Goal: Task Accomplishment & Management: Manage account settings

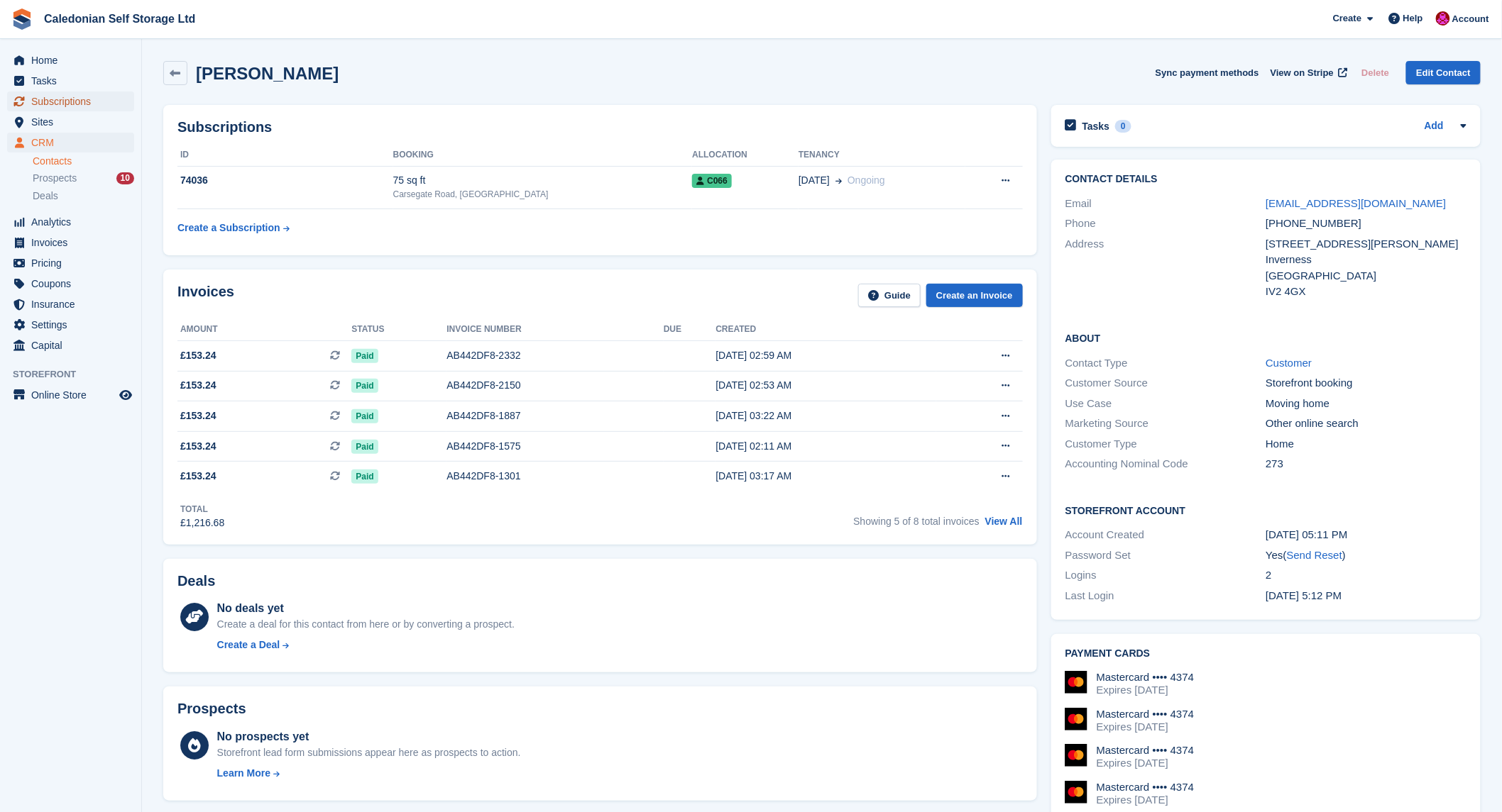
click at [52, 102] on span "Subscriptions" at bounding box center [74, 101] width 86 height 20
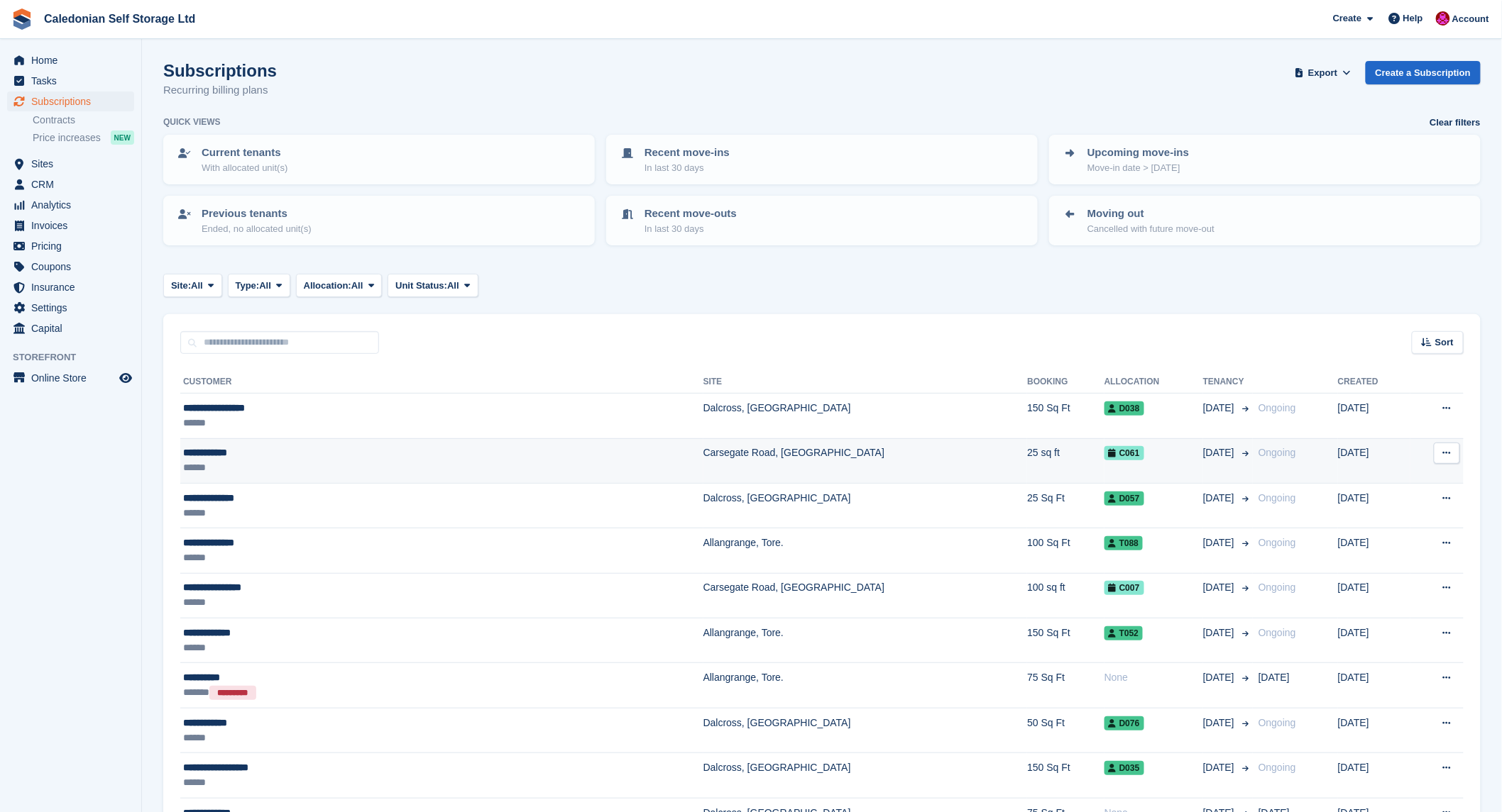
click at [209, 451] on div "**********" at bounding box center [327, 454] width 289 height 15
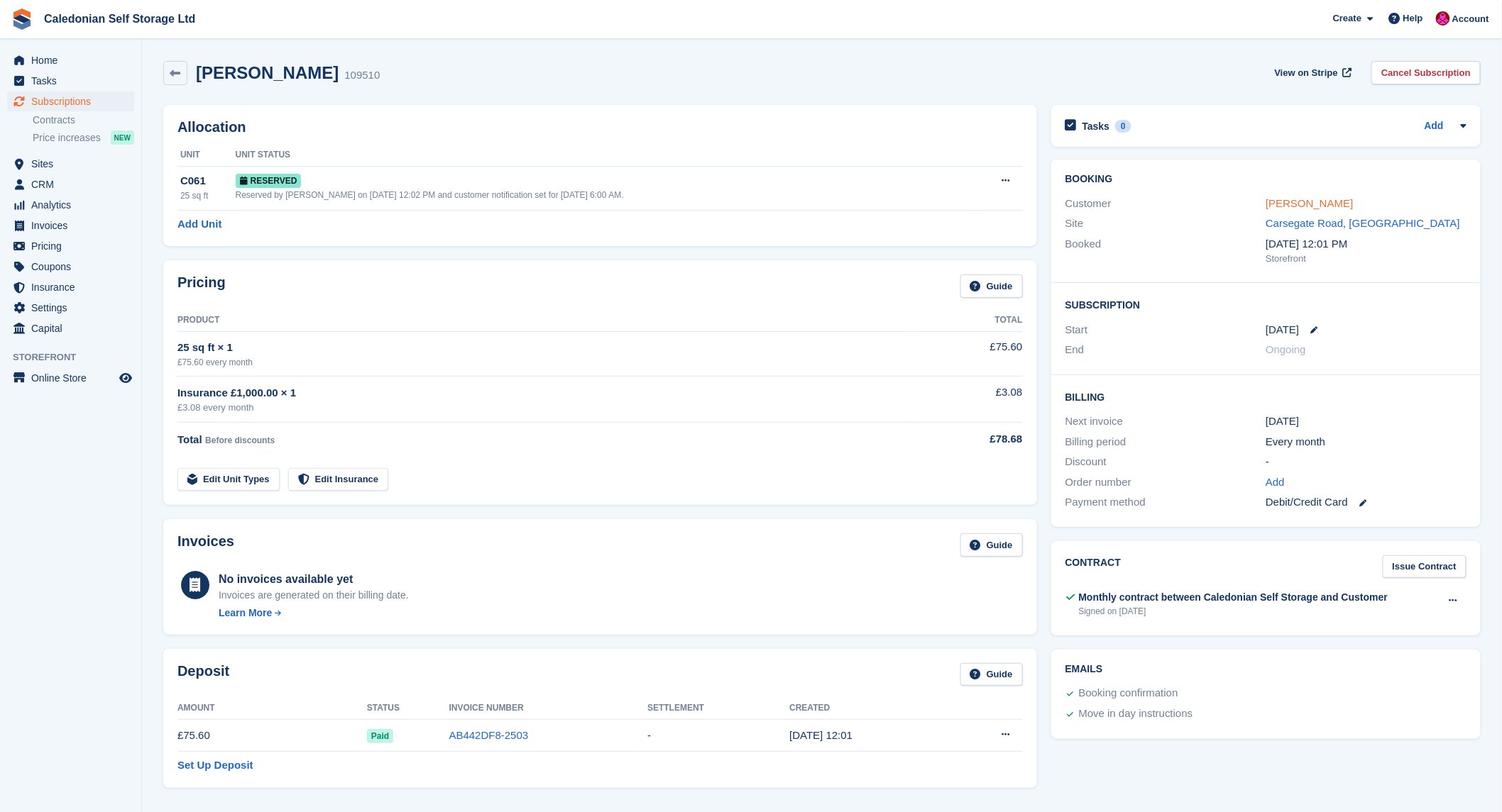
click at [1287, 204] on link "Susan Norman" at bounding box center [1309, 203] width 88 height 12
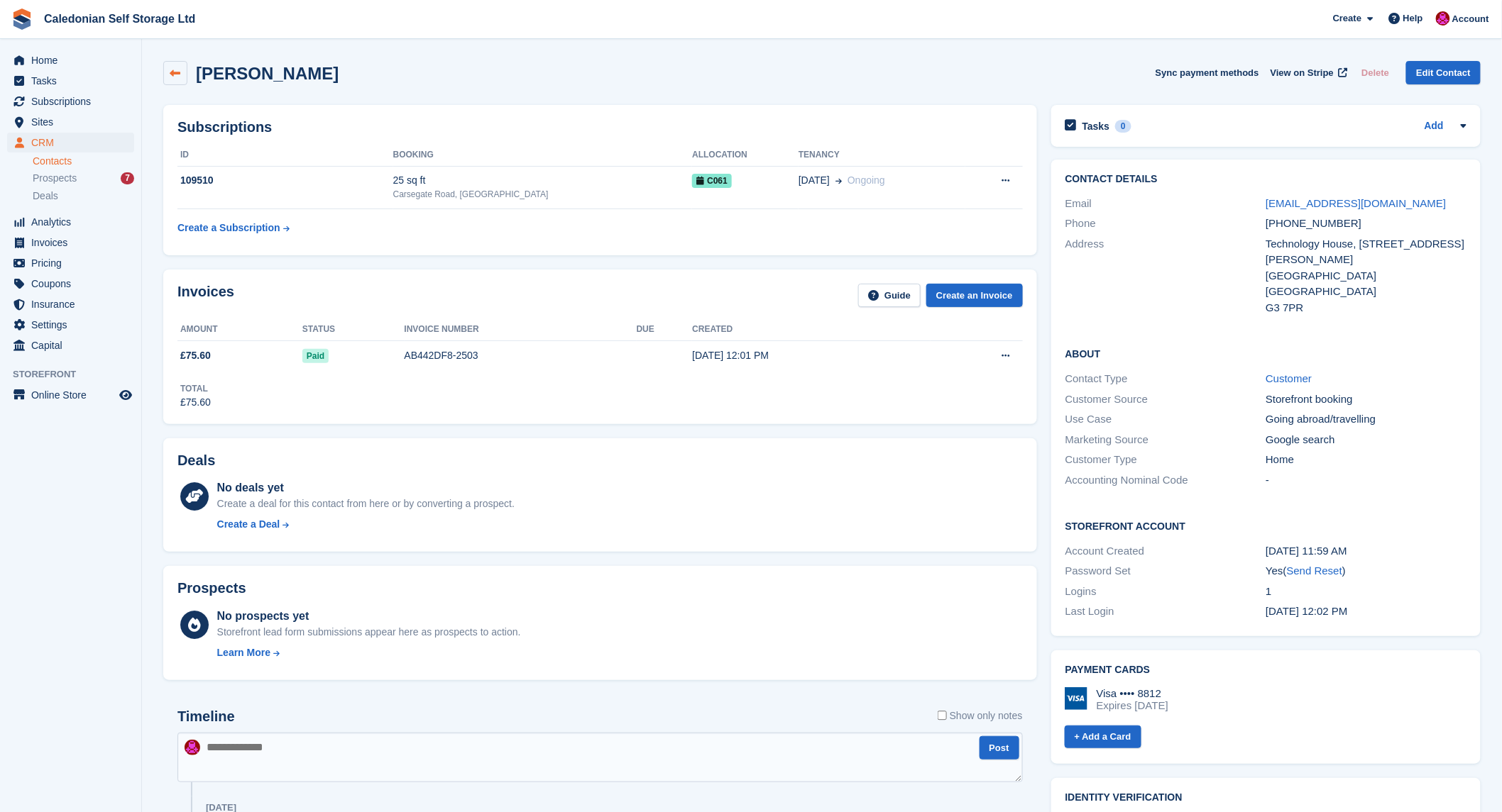
click at [178, 68] on icon at bounding box center [175, 73] width 10 height 10
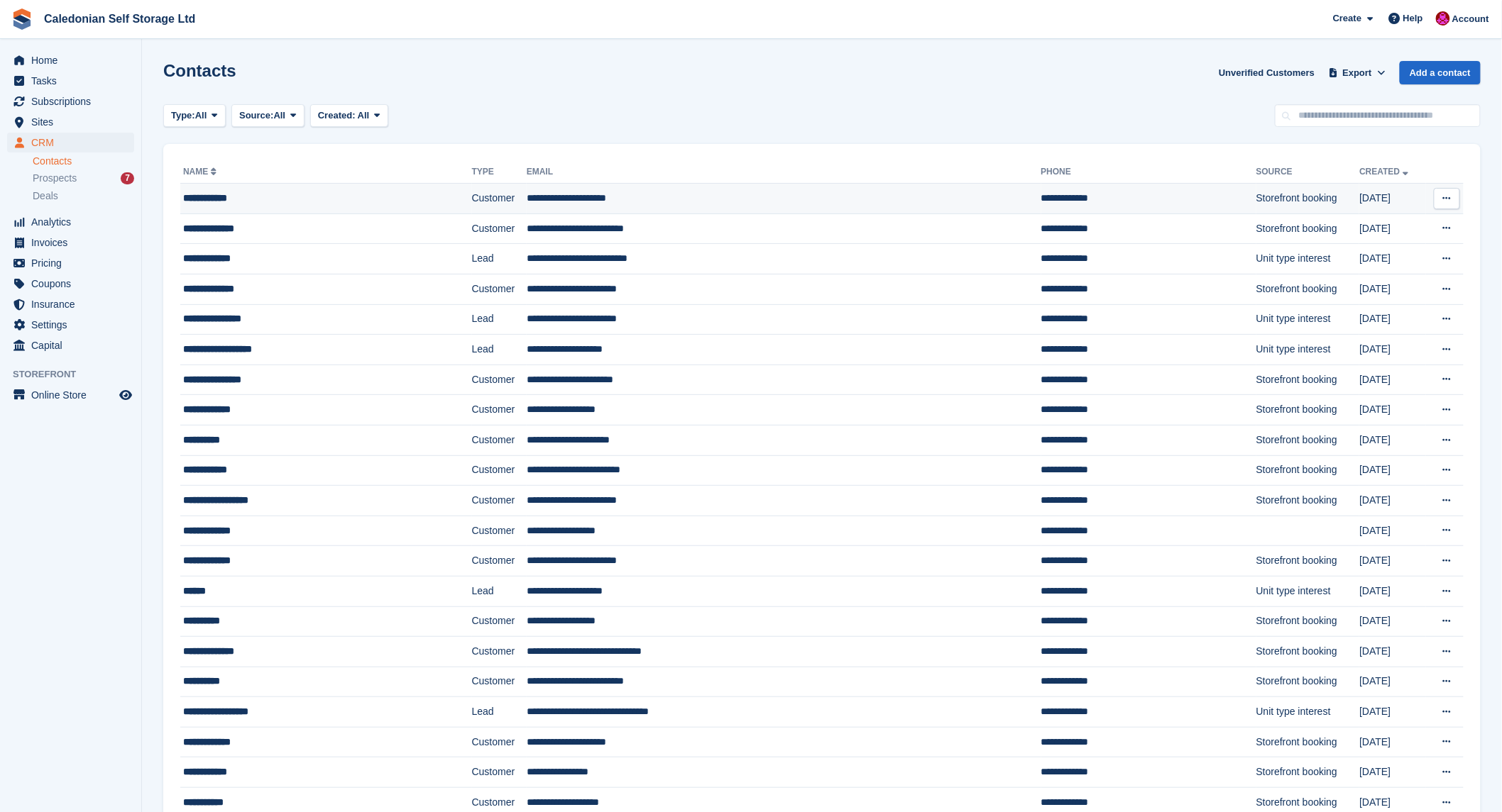
click at [234, 200] on div "**********" at bounding box center [296, 199] width 226 height 15
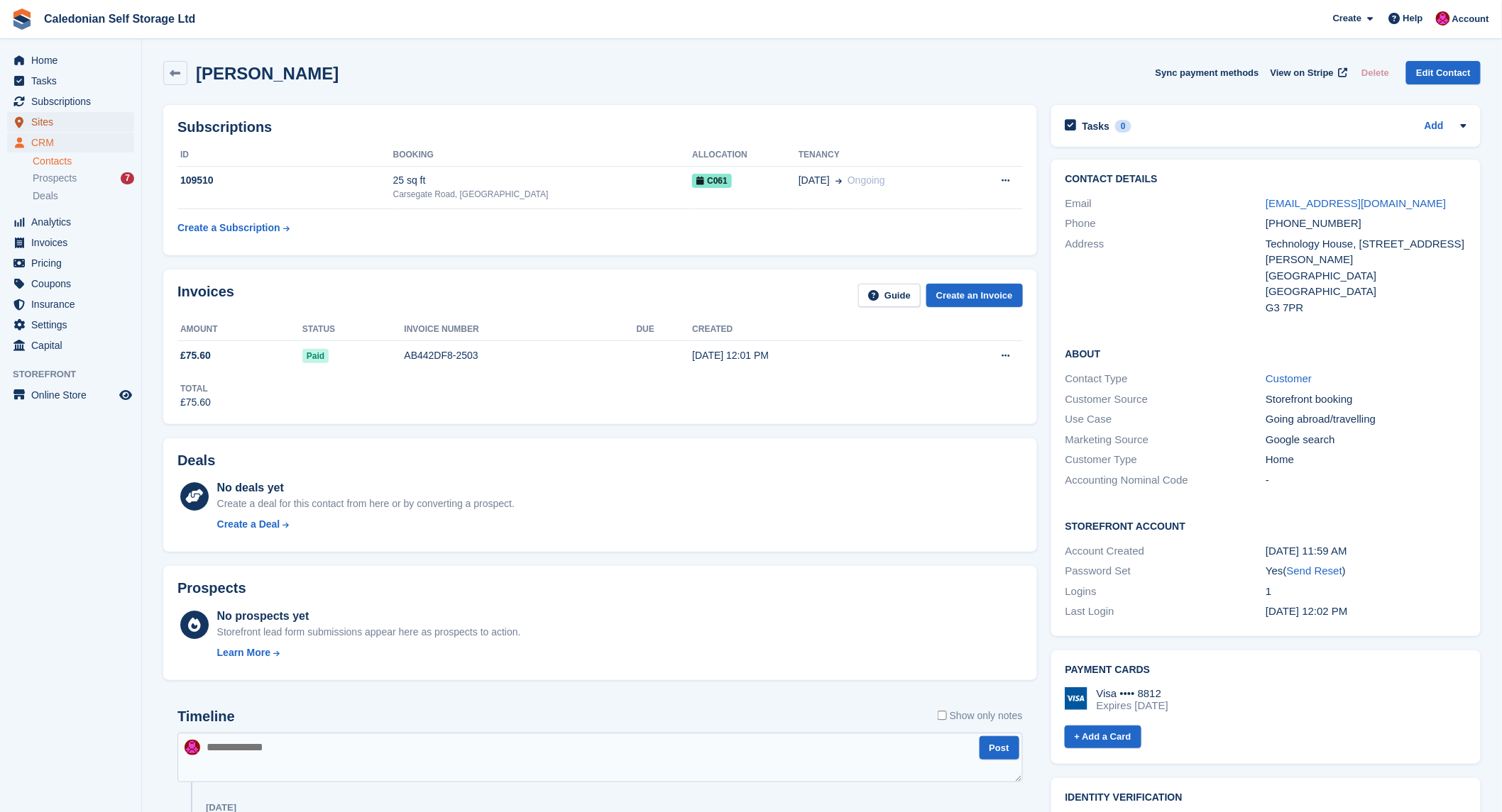
click at [40, 118] on span "Sites" at bounding box center [74, 122] width 86 height 20
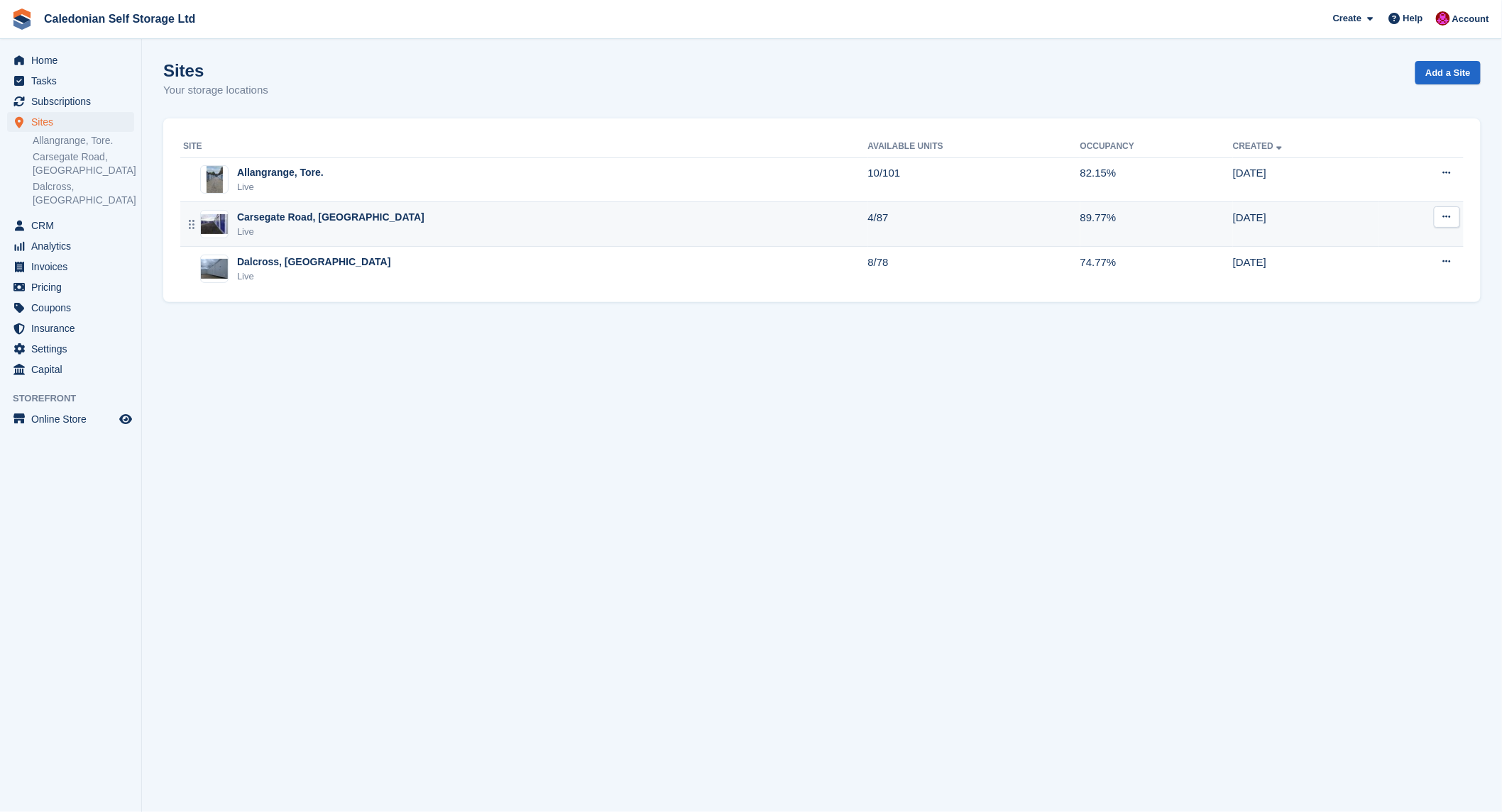
click at [253, 215] on div "Carsegate Road, [GEOGRAPHIC_DATA]" at bounding box center [330, 218] width 187 height 15
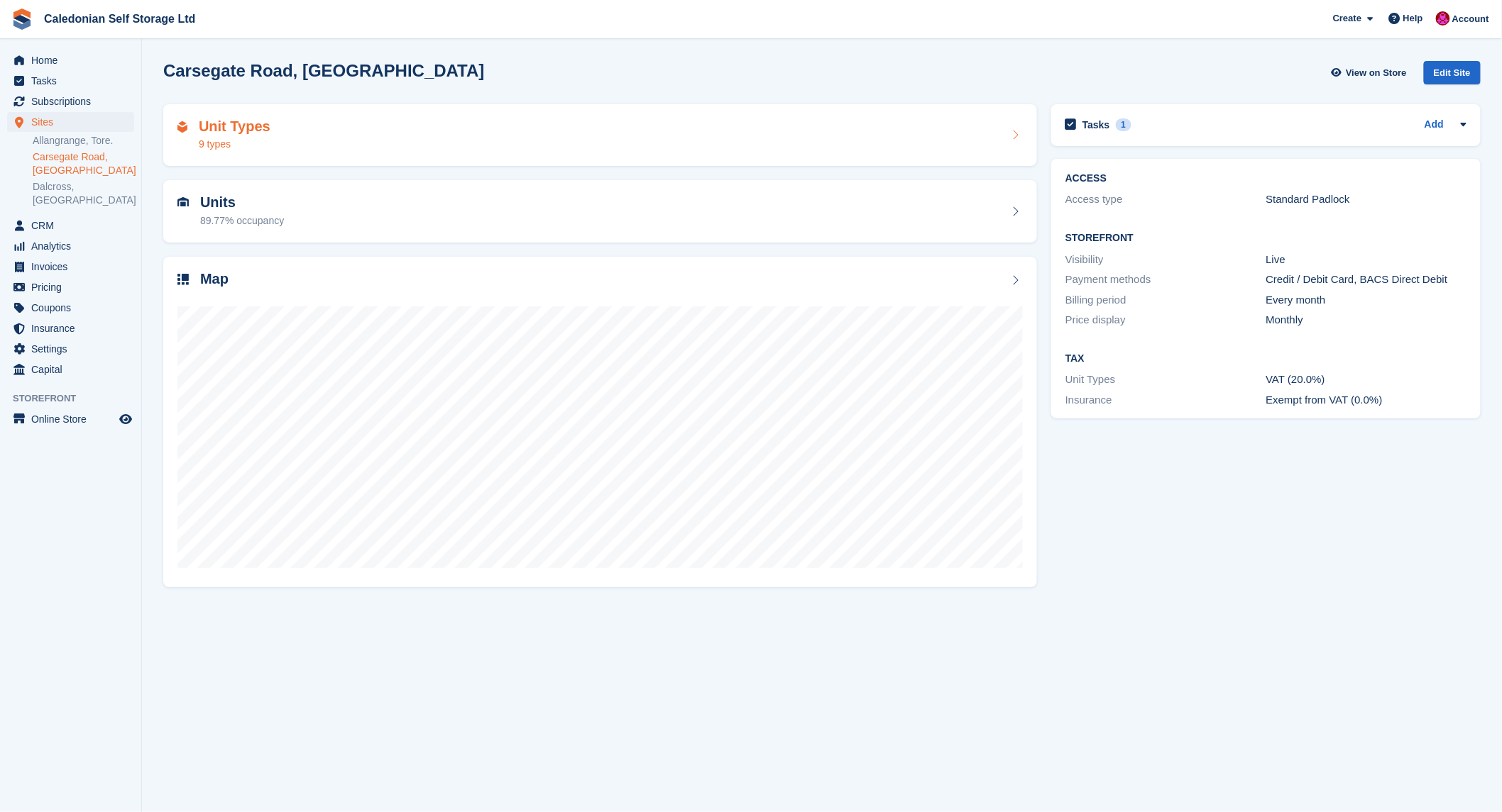
click at [217, 128] on h2 "Unit Types" at bounding box center [234, 126] width 71 height 16
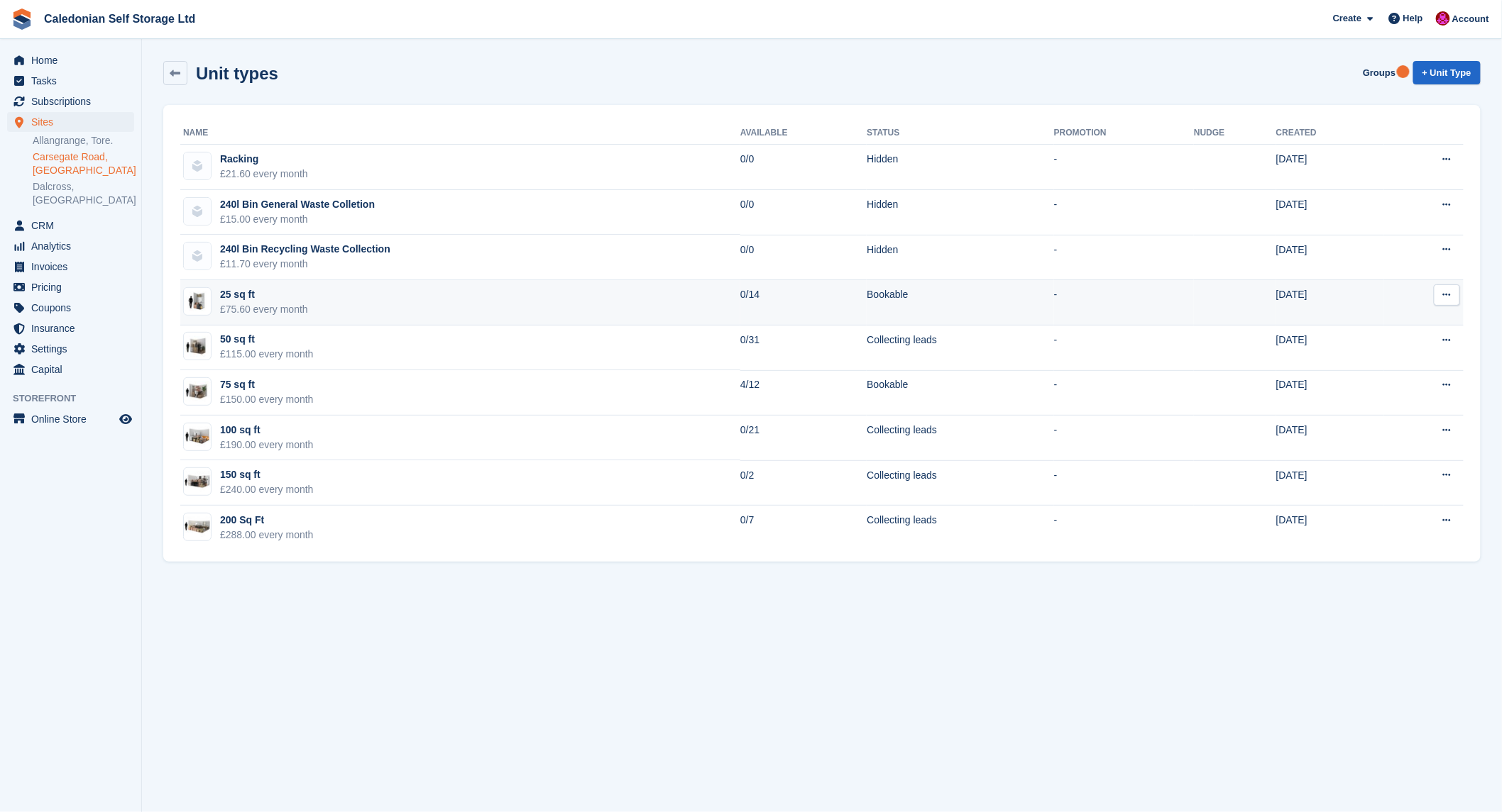
click at [1452, 295] on button at bounding box center [1447, 295] width 27 height 21
click at [1385, 328] on p "Edit unit type" at bounding box center [1392, 322] width 124 height 18
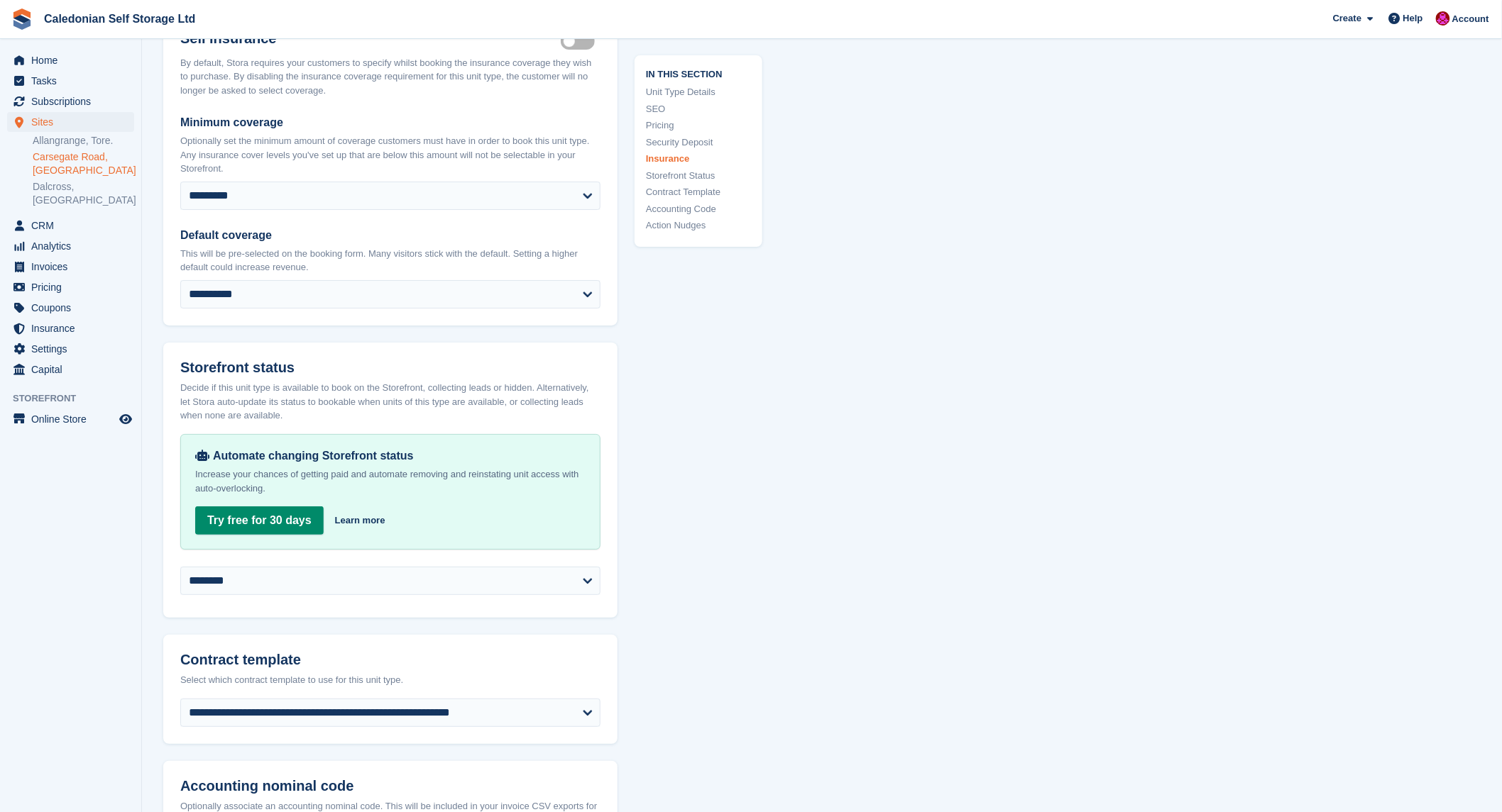
scroll to position [2049, 0]
drag, startPoint x: 591, startPoint y: 585, endPoint x: 583, endPoint y: 585, distance: 8.0
click at [591, 585] on select "**********" at bounding box center [390, 579] width 420 height 29
select select "**********"
click at [180, 575] on select "**********" at bounding box center [390, 579] width 420 height 29
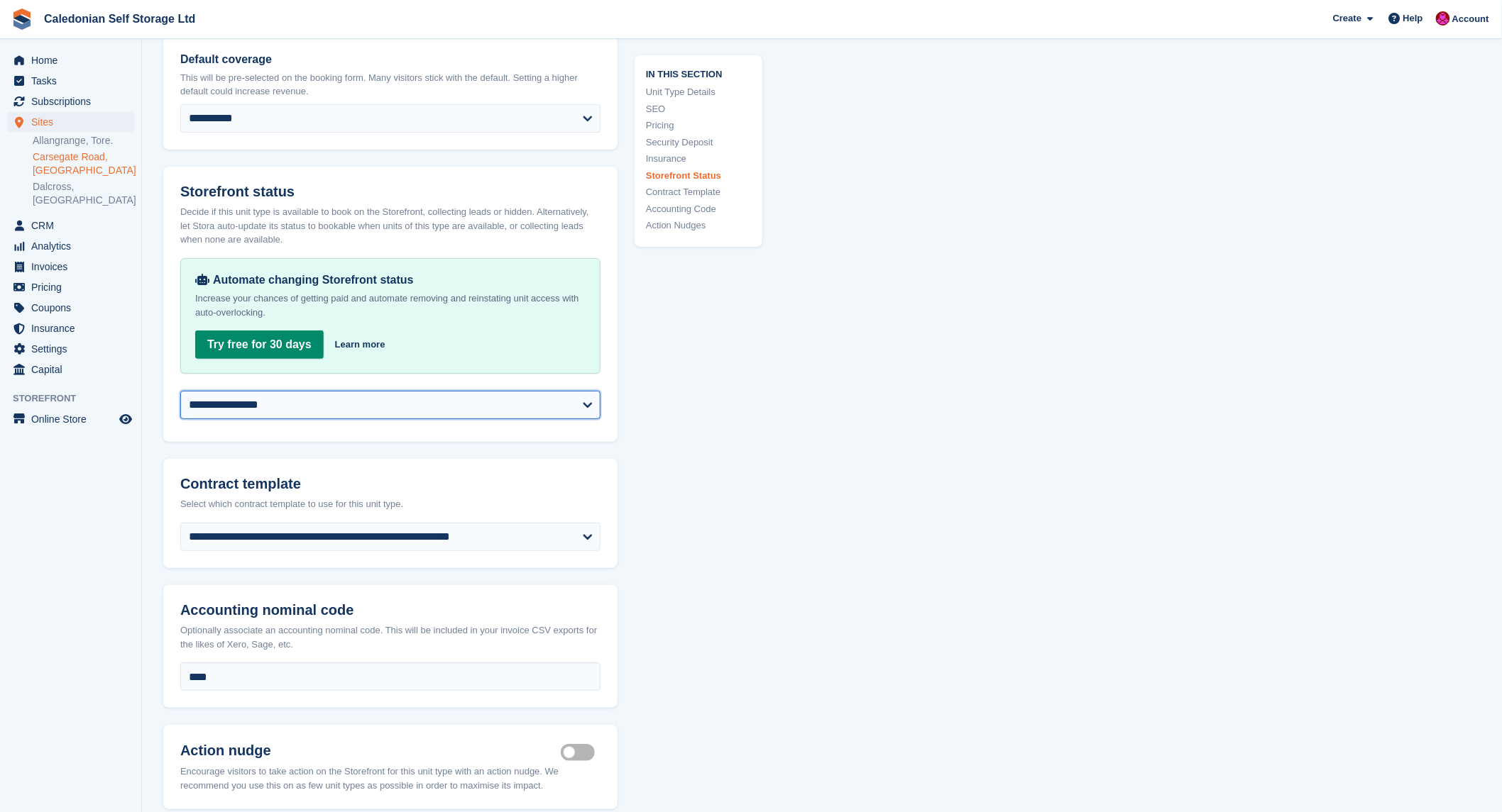
scroll to position [2443, 0]
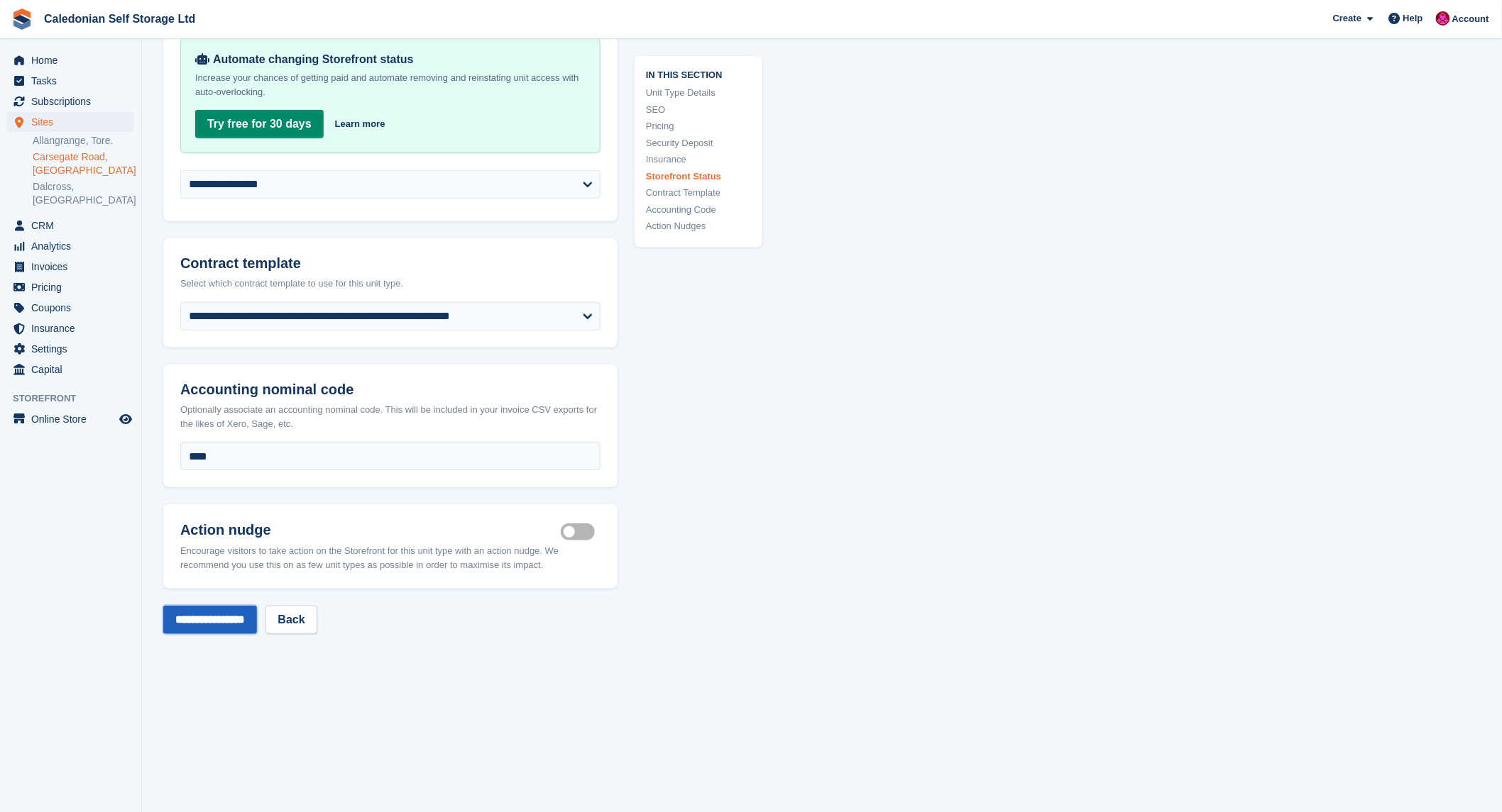
click at [197, 629] on input "**********" at bounding box center [210, 620] width 93 height 29
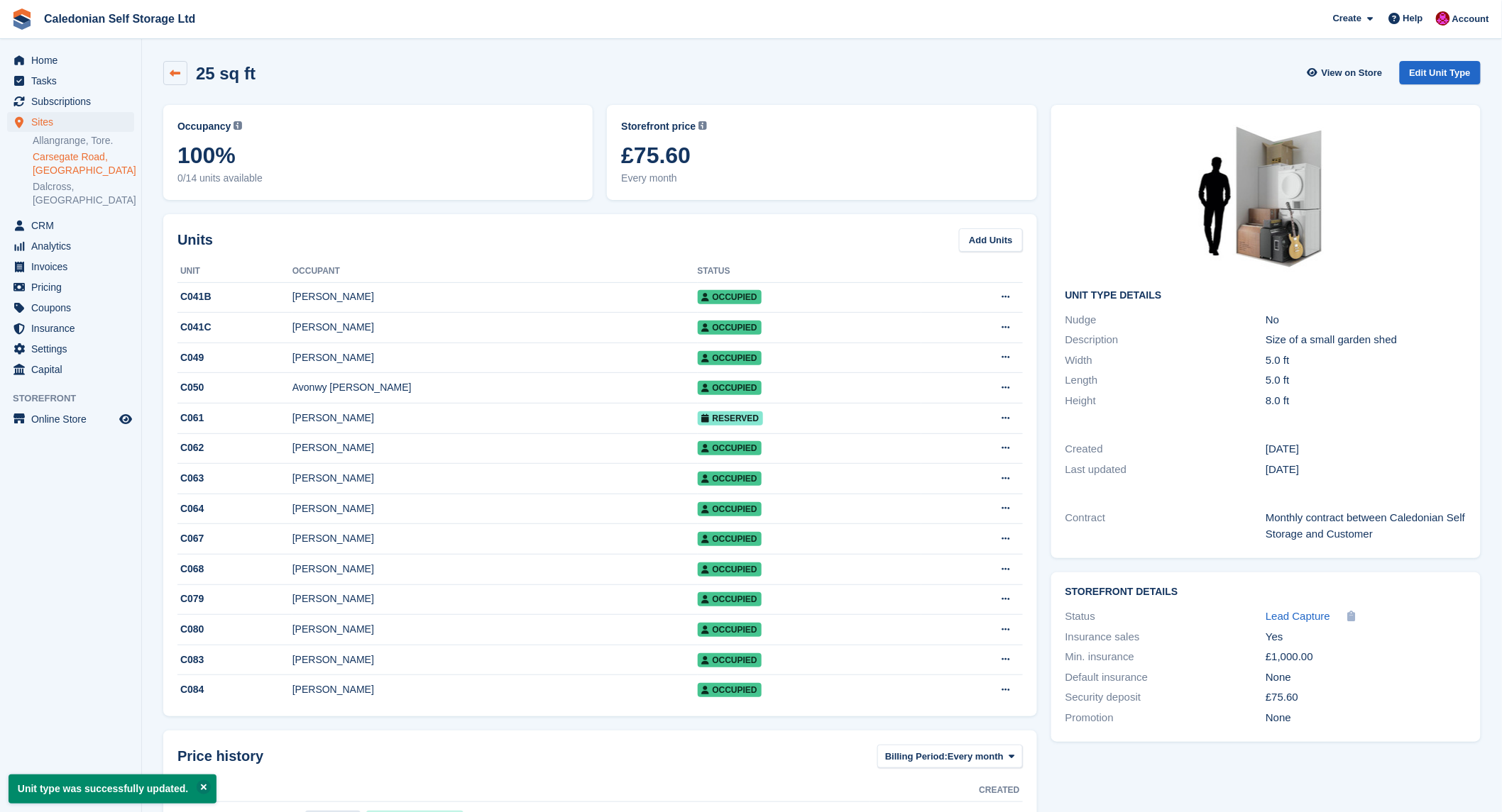
click at [176, 65] on link at bounding box center [175, 72] width 24 height 24
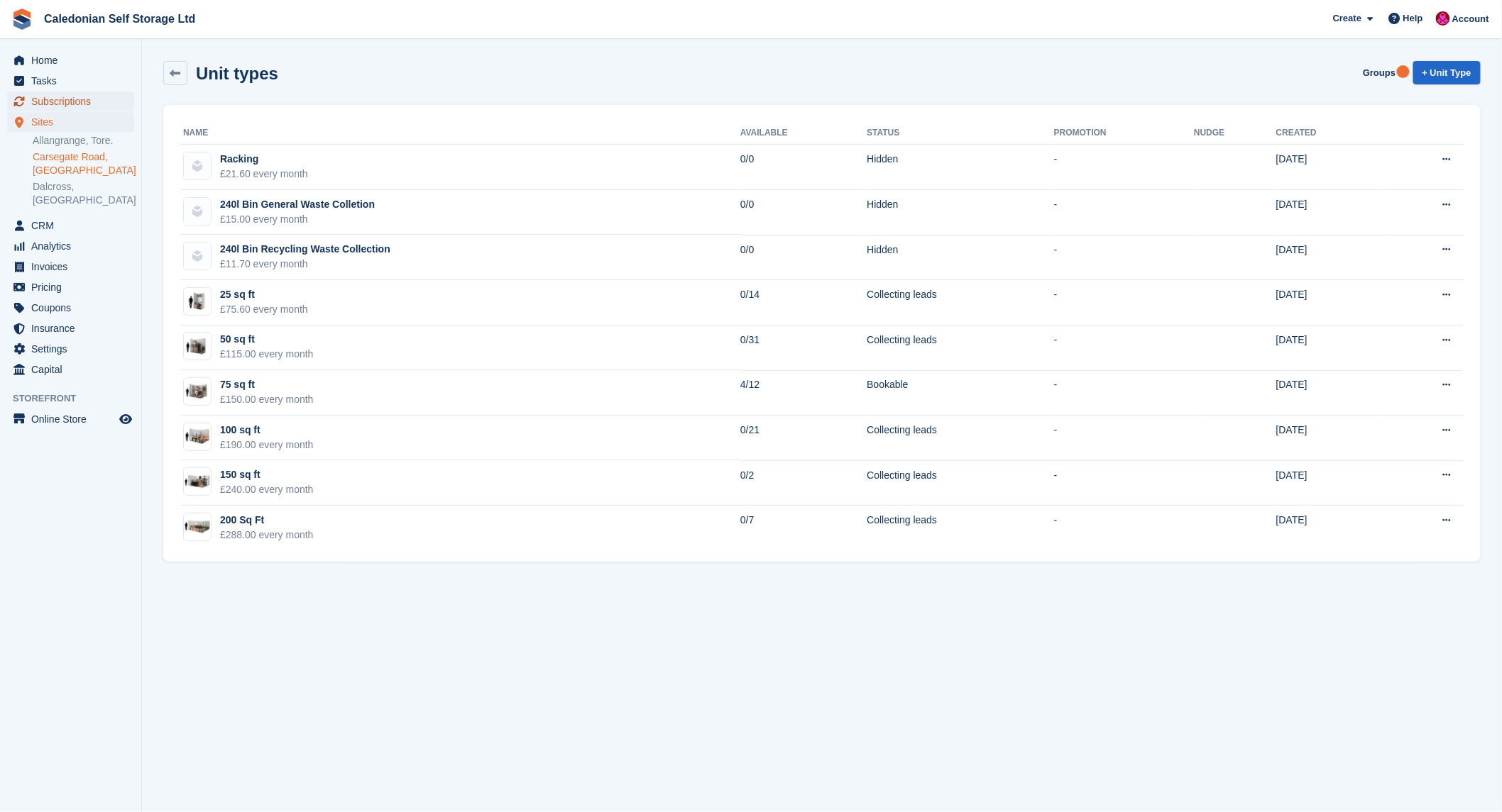
click at [48, 101] on span "Subscriptions" at bounding box center [74, 101] width 86 height 20
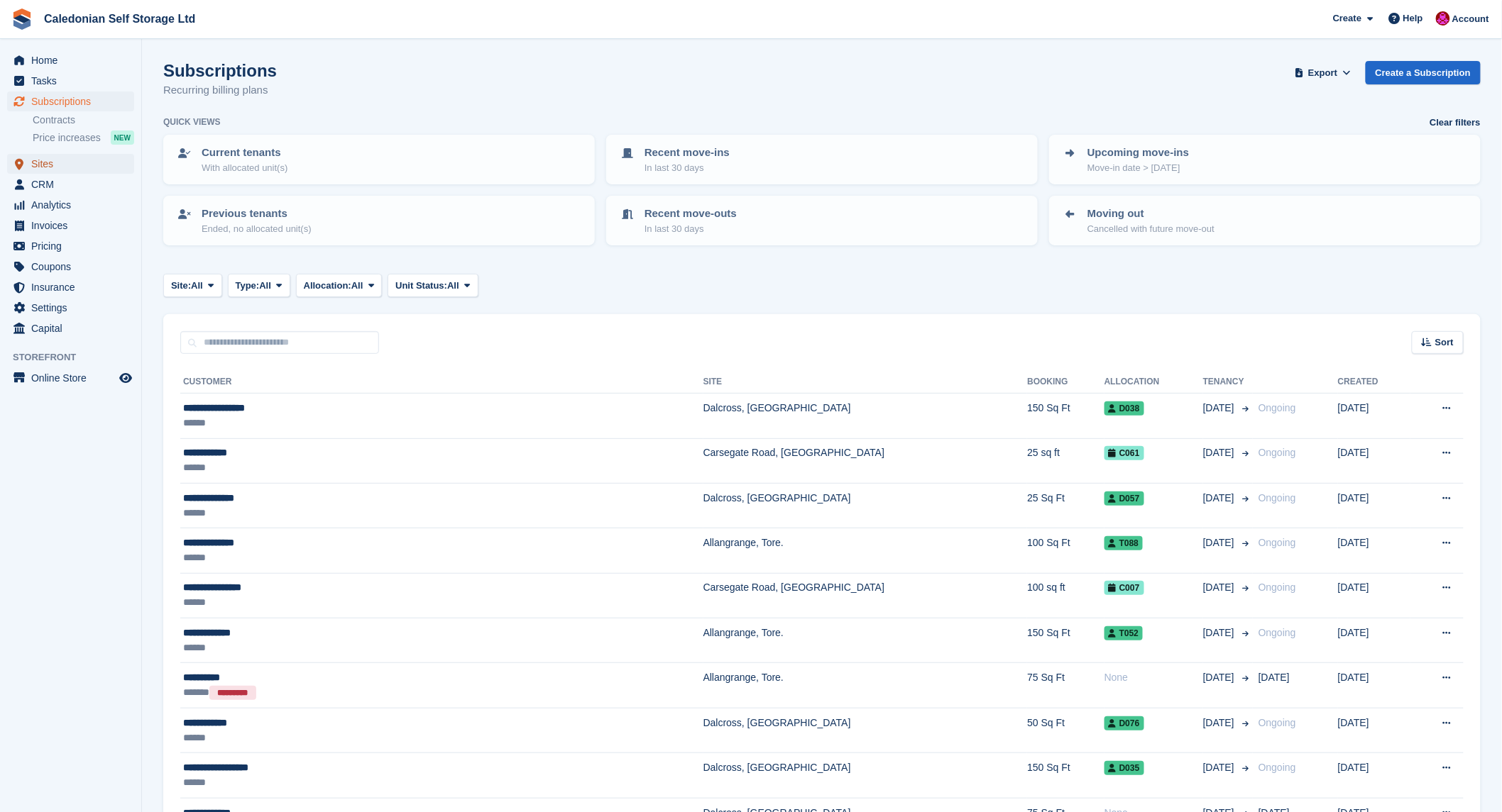
click at [52, 164] on span "Sites" at bounding box center [74, 164] width 86 height 20
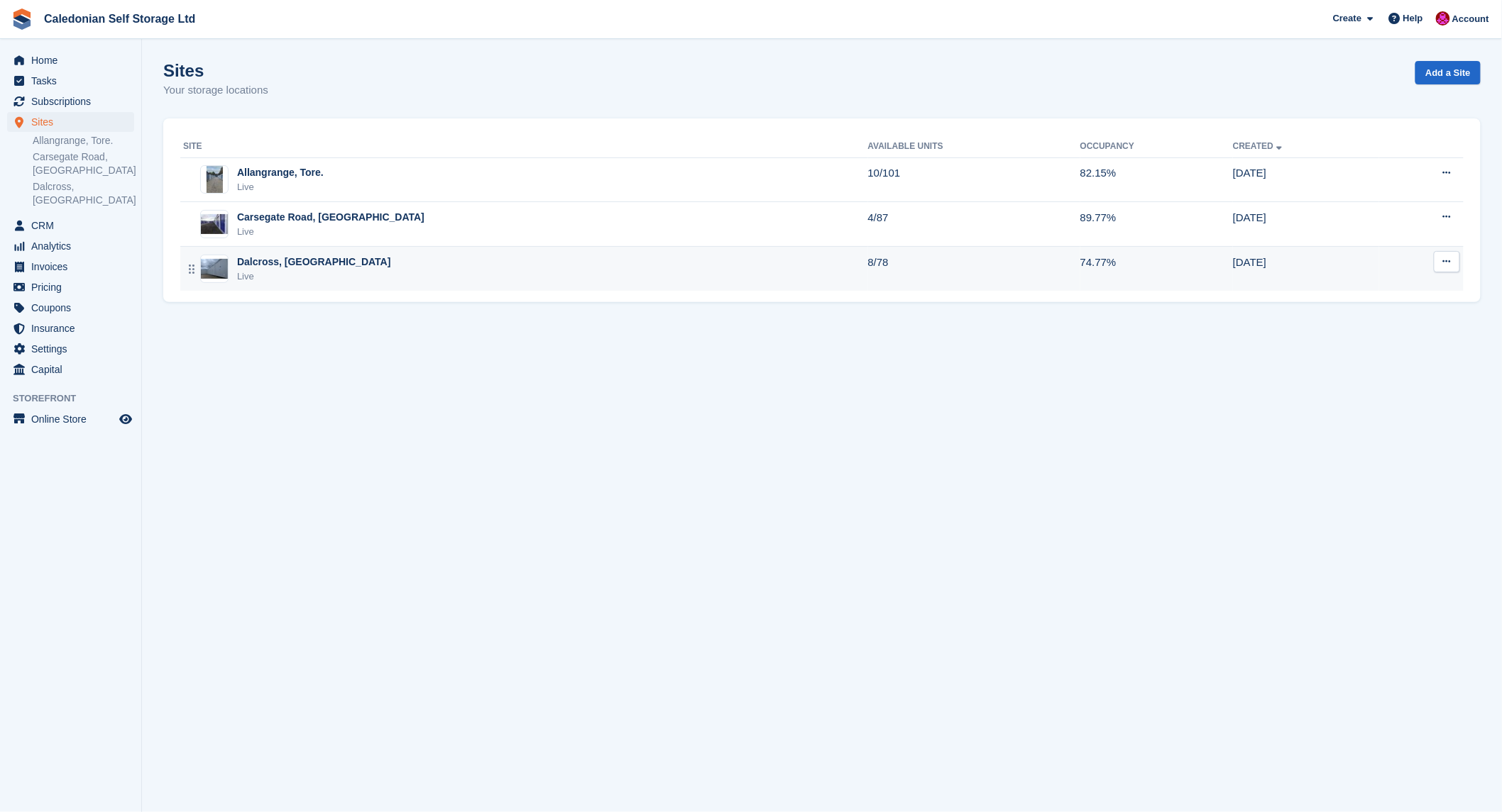
click at [250, 262] on div "Dalcross, [GEOGRAPHIC_DATA]" at bounding box center [314, 262] width 154 height 15
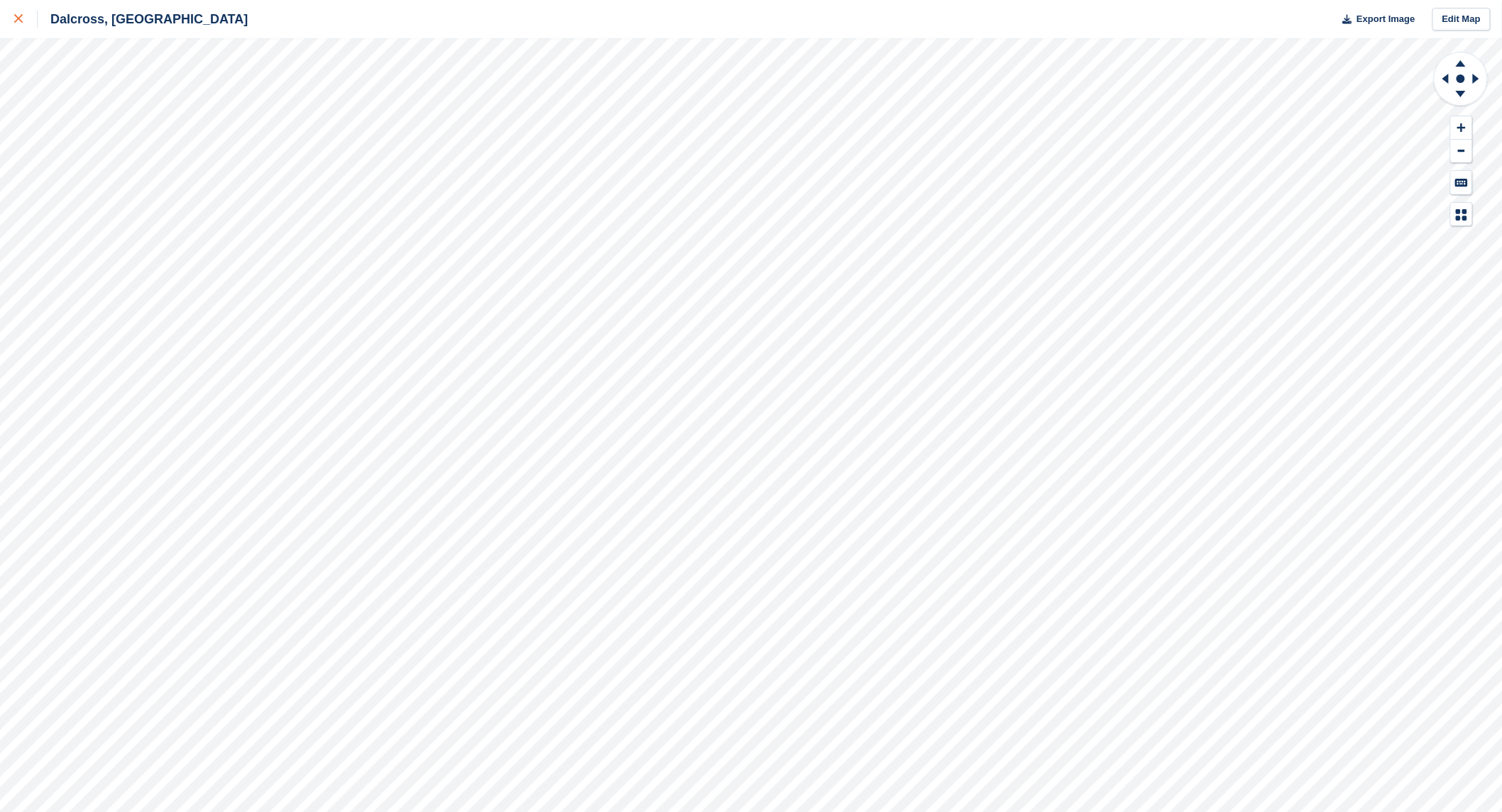
click at [16, 15] on icon at bounding box center [18, 18] width 9 height 9
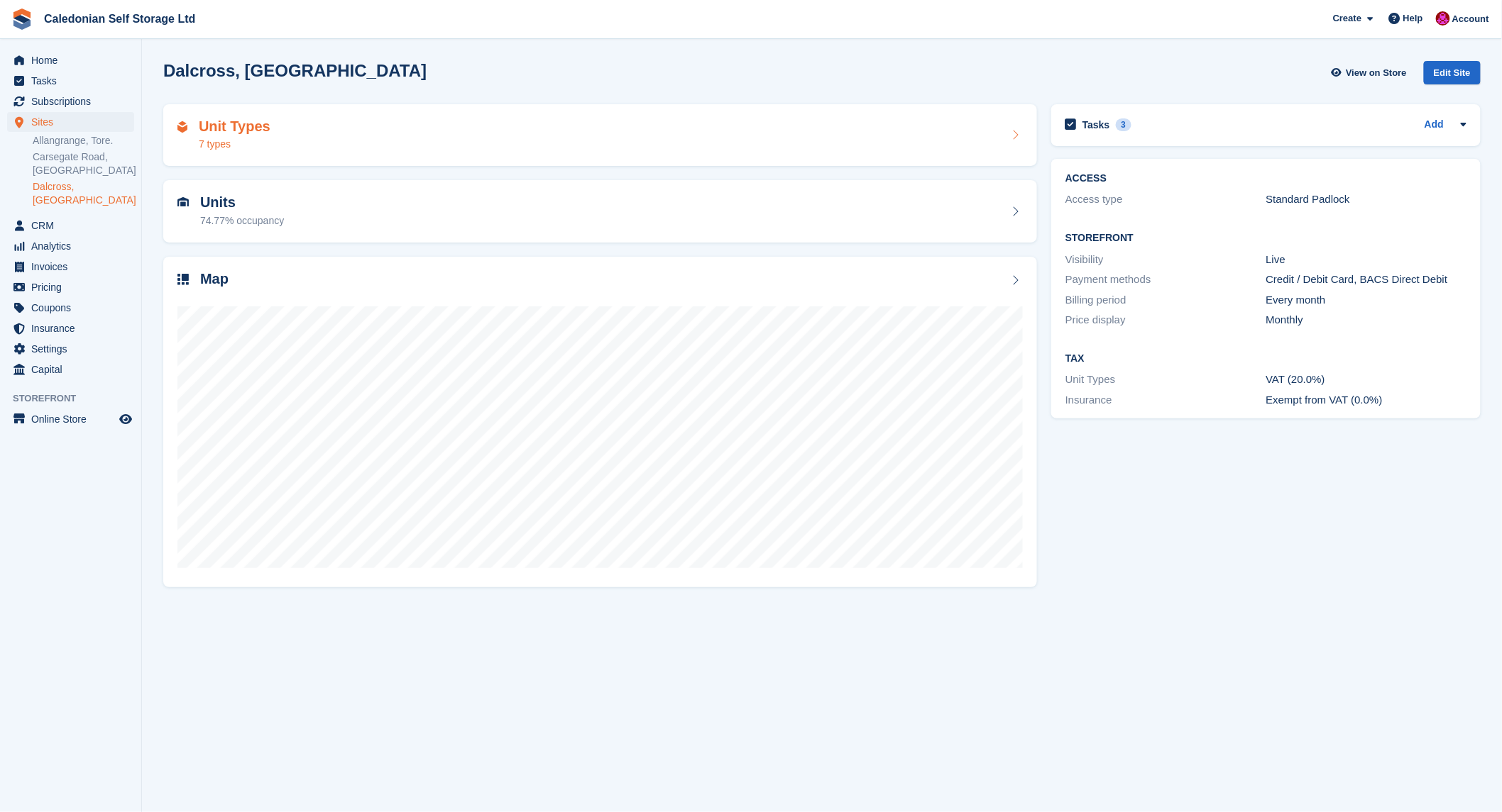
click at [197, 130] on div "Unit Types 7 types" at bounding box center [224, 136] width 93 height 34
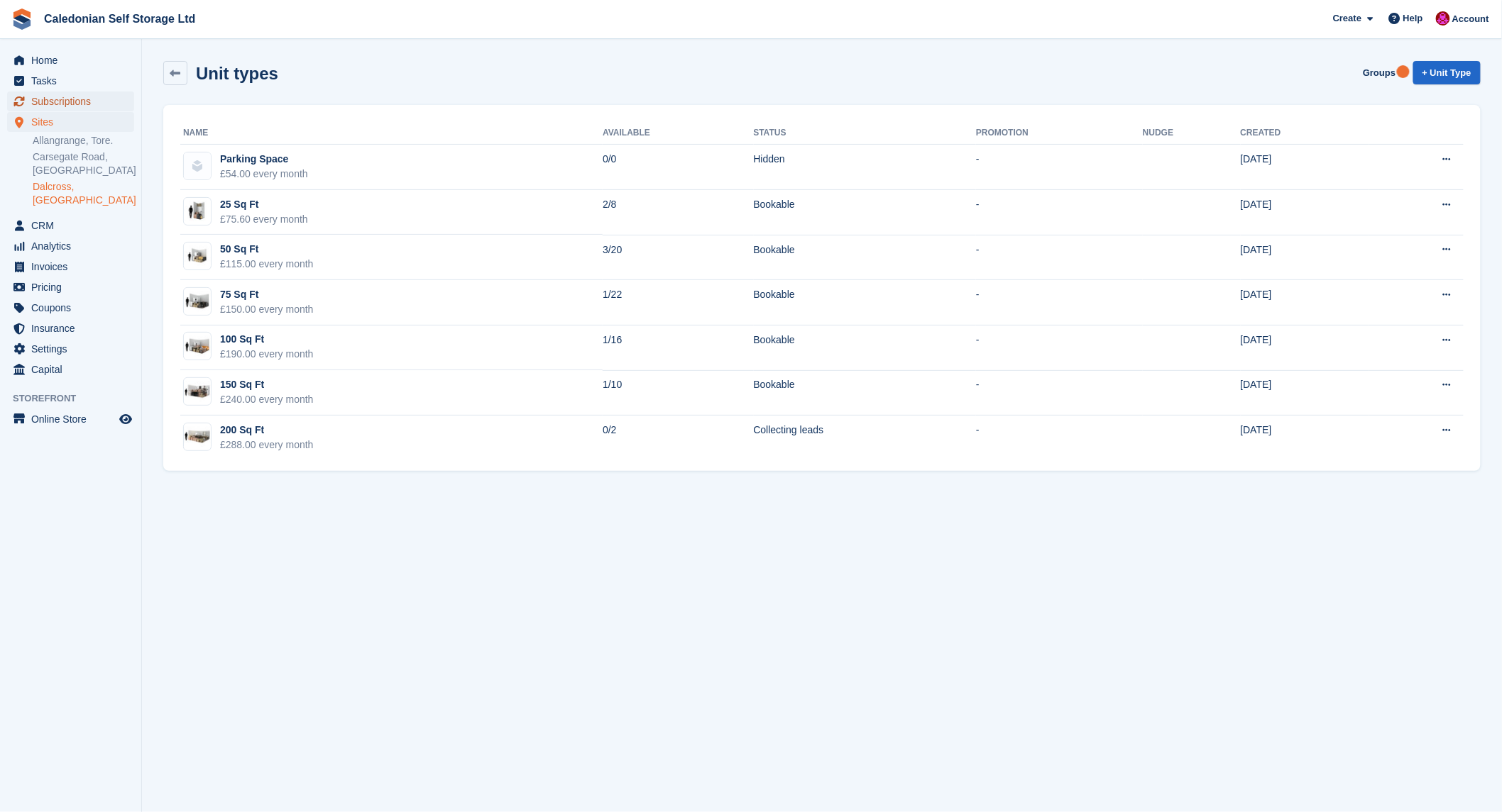
click at [57, 100] on span "Subscriptions" at bounding box center [74, 101] width 86 height 20
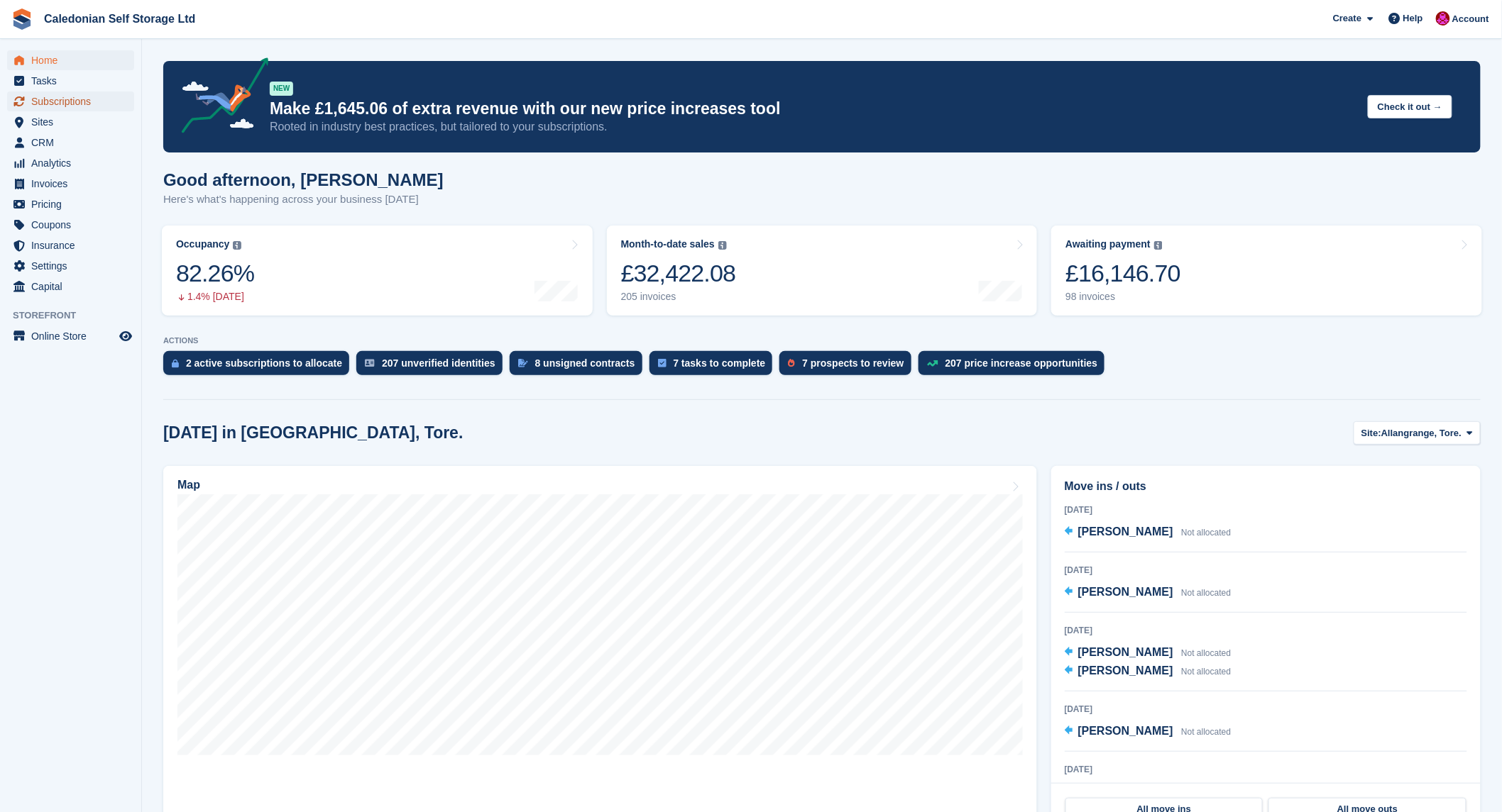
click at [51, 99] on span "Subscriptions" at bounding box center [74, 101] width 86 height 20
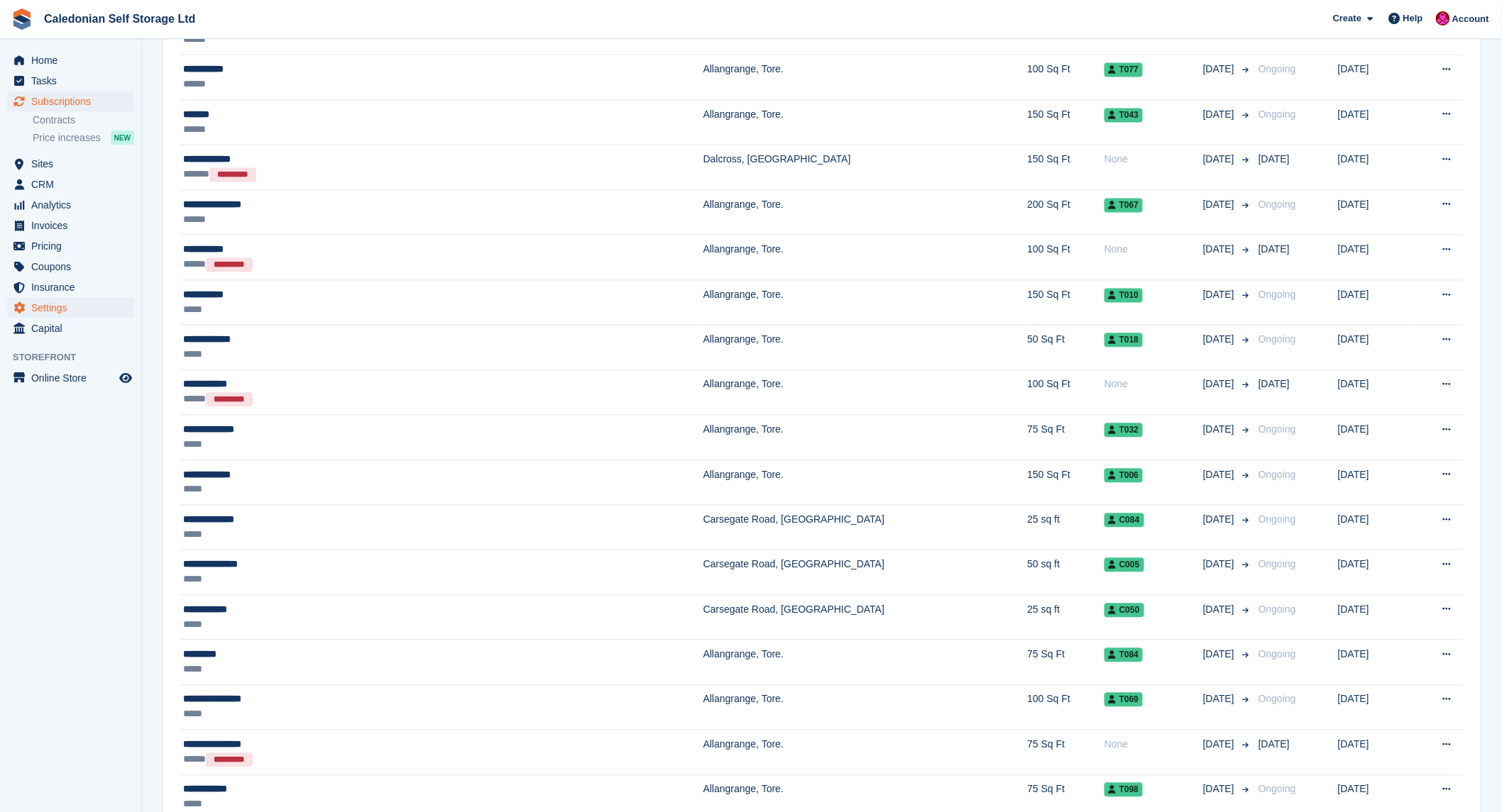
scroll to position [1340, 0]
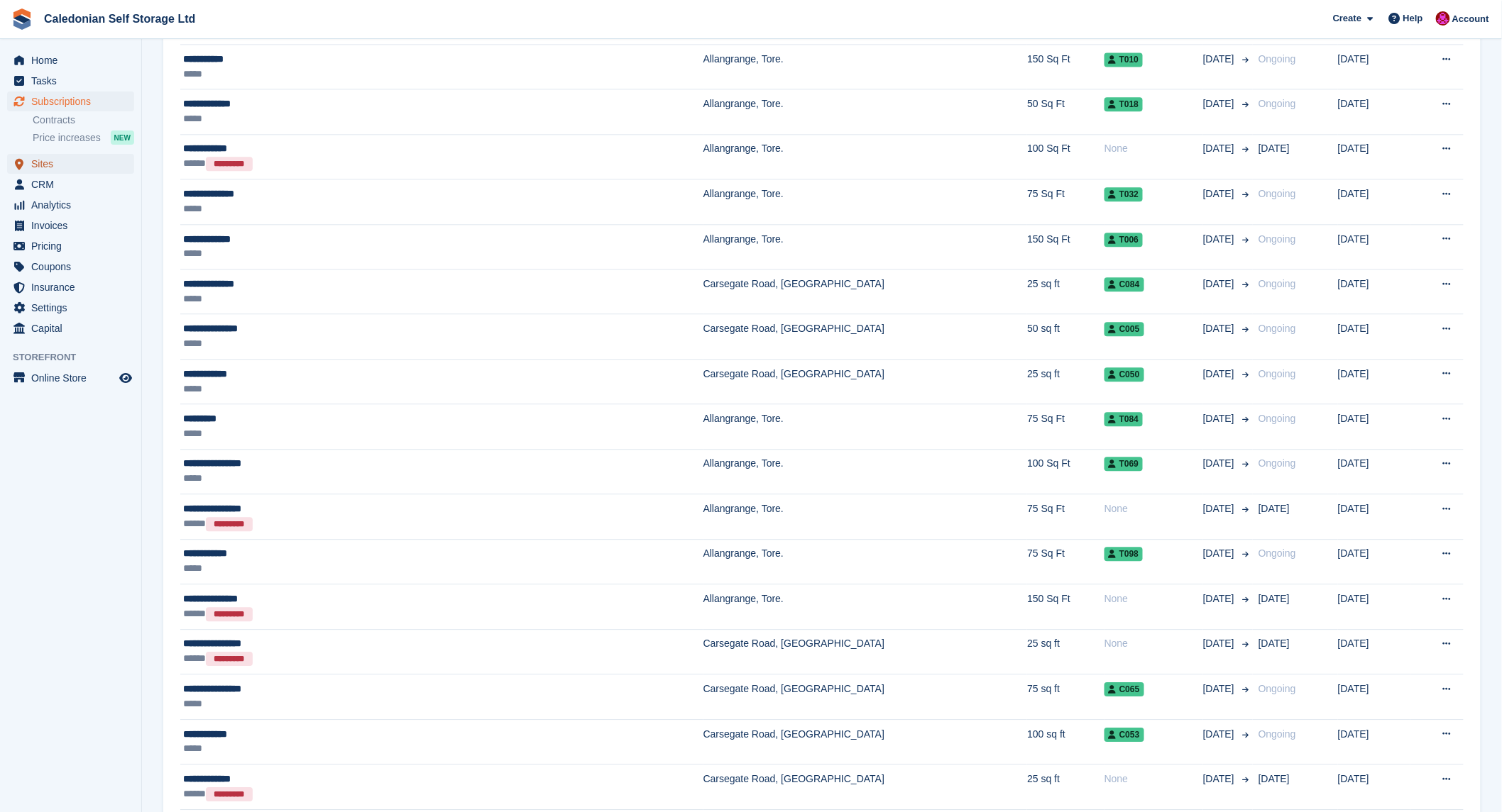
click at [46, 161] on span "Sites" at bounding box center [74, 164] width 86 height 20
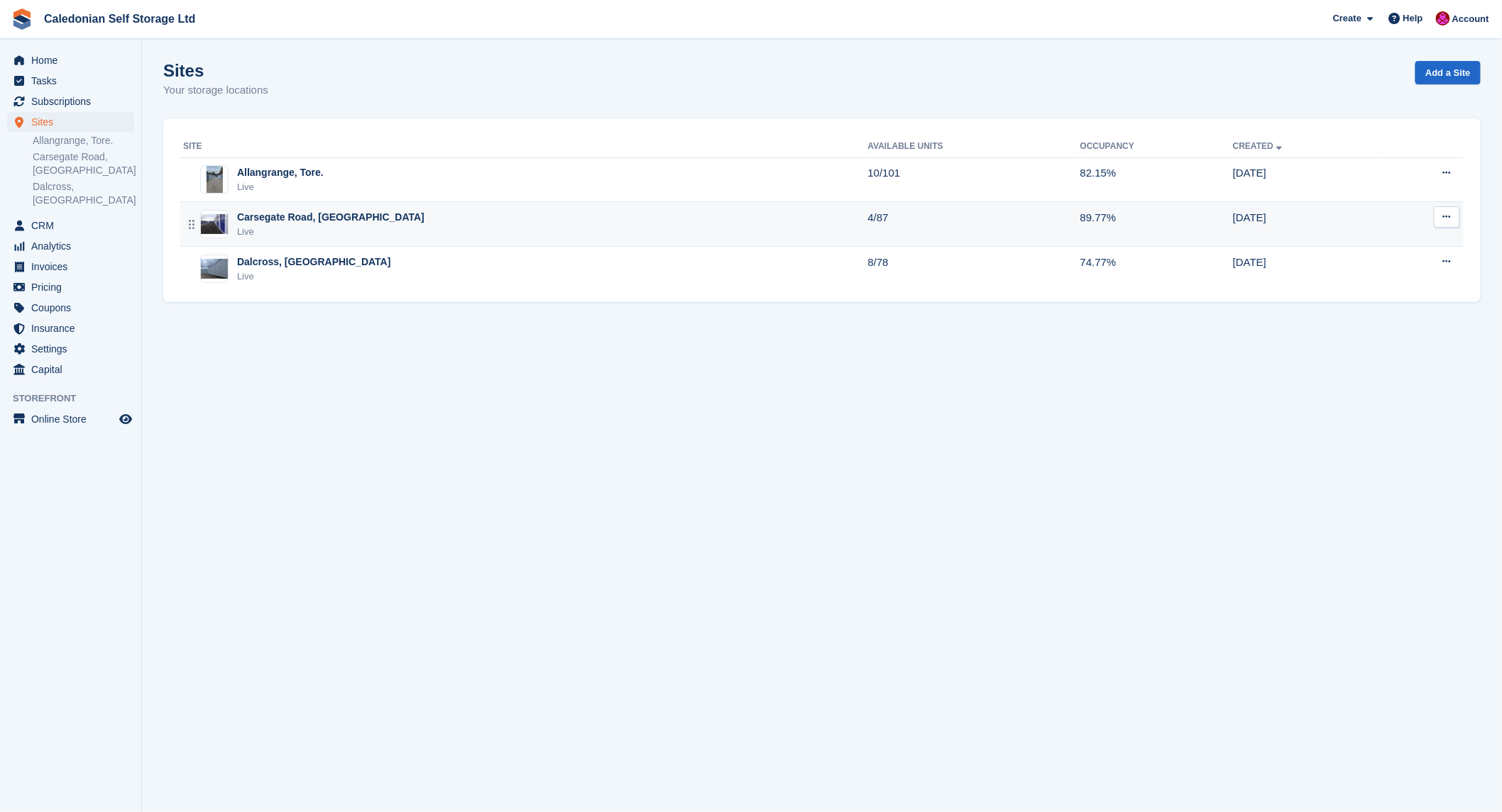
click at [260, 211] on div "Carsegate Road, [GEOGRAPHIC_DATA]" at bounding box center [330, 218] width 187 height 15
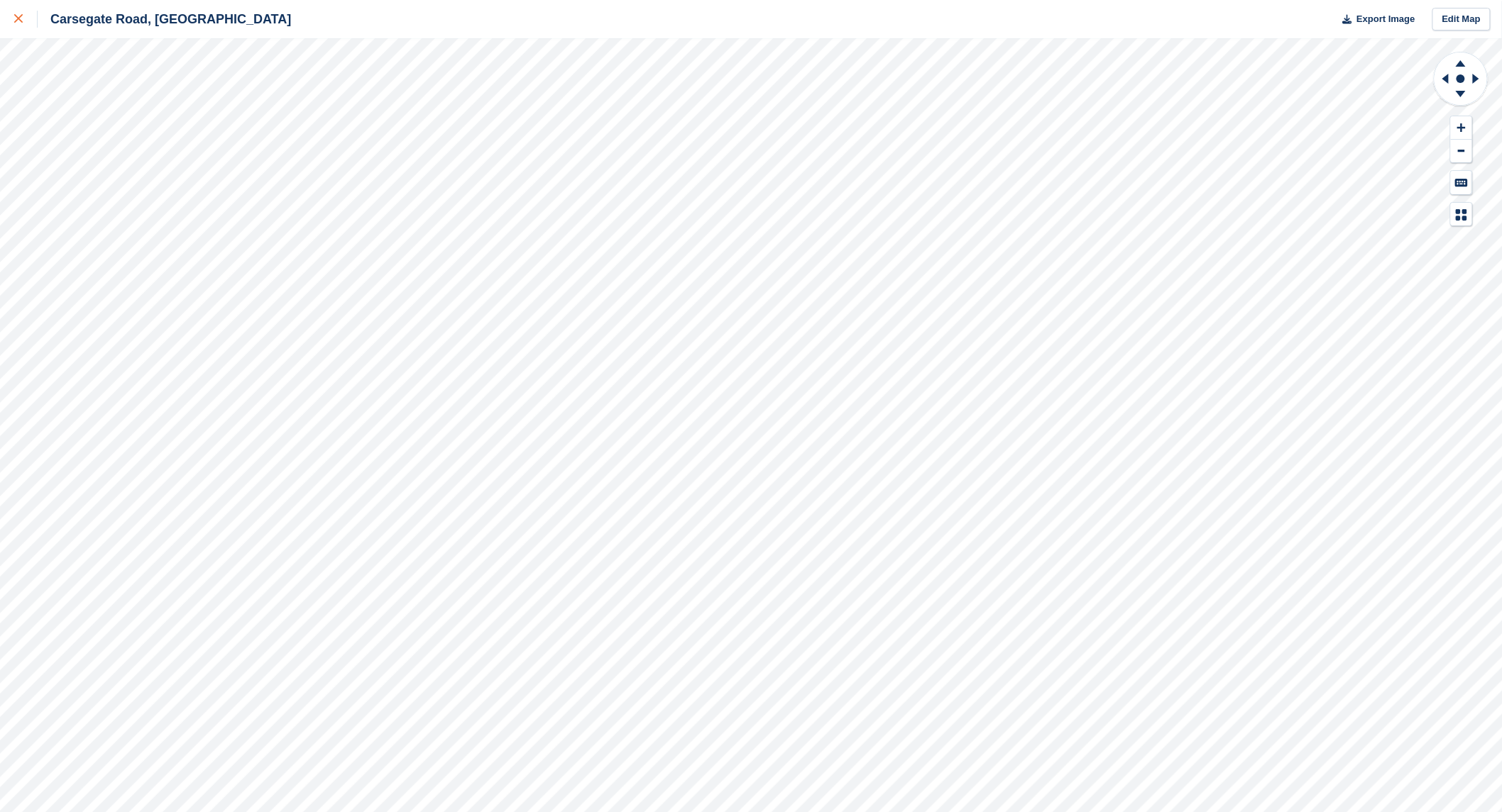
click at [16, 22] on icon at bounding box center [18, 18] width 9 height 9
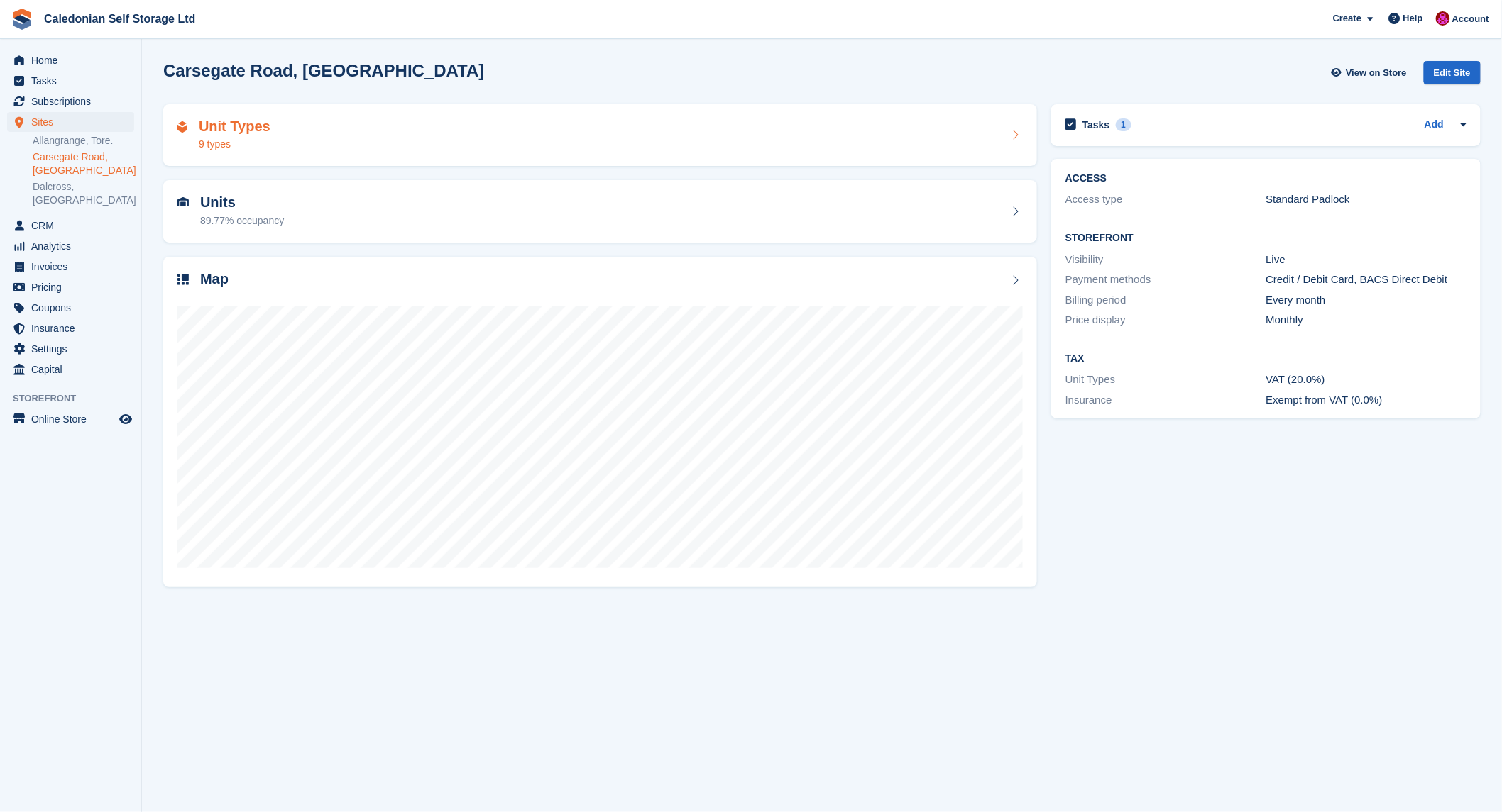
click at [250, 131] on h2 "Unit Types" at bounding box center [234, 126] width 71 height 16
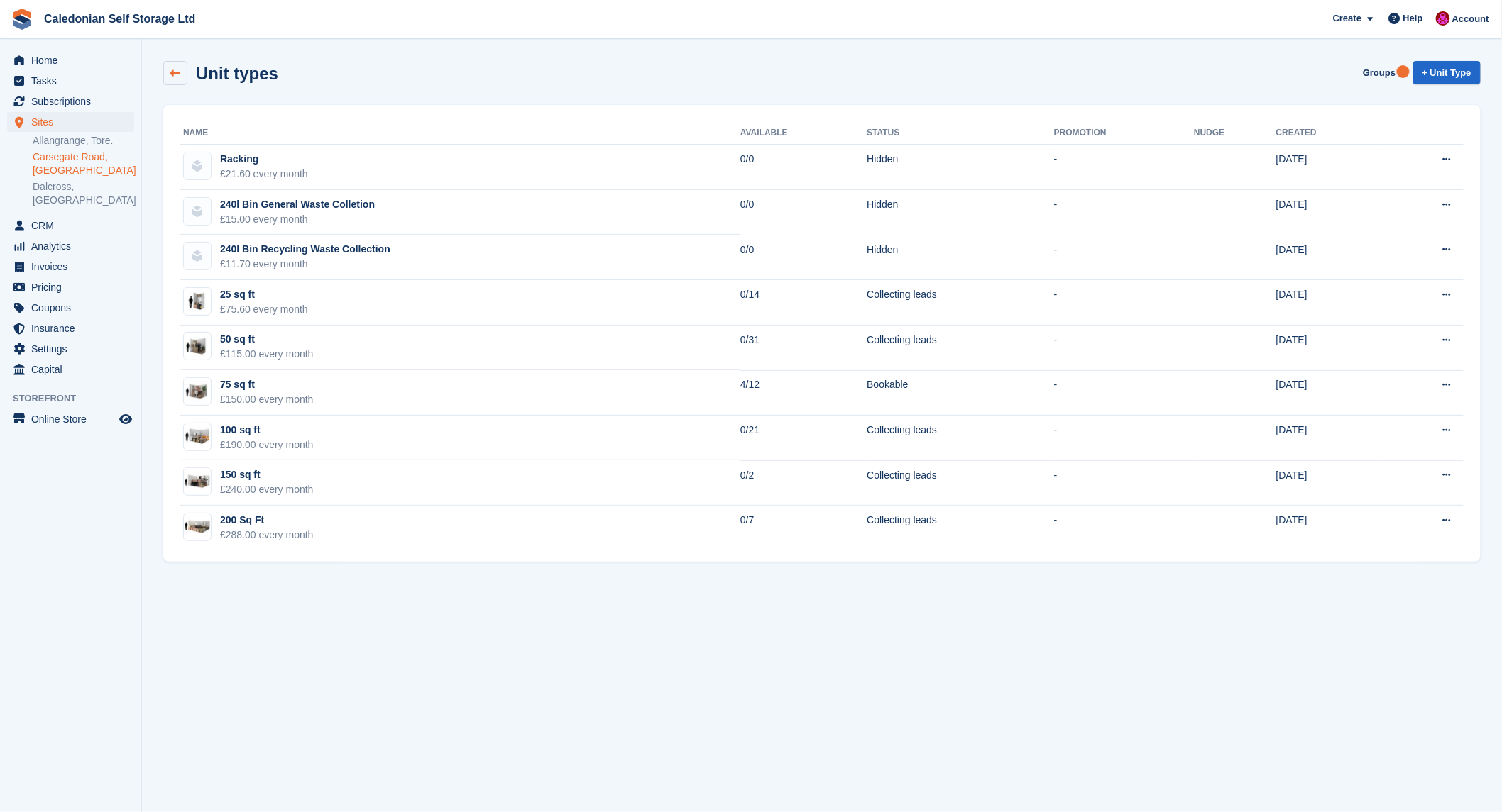
click at [168, 65] on link at bounding box center [175, 72] width 24 height 24
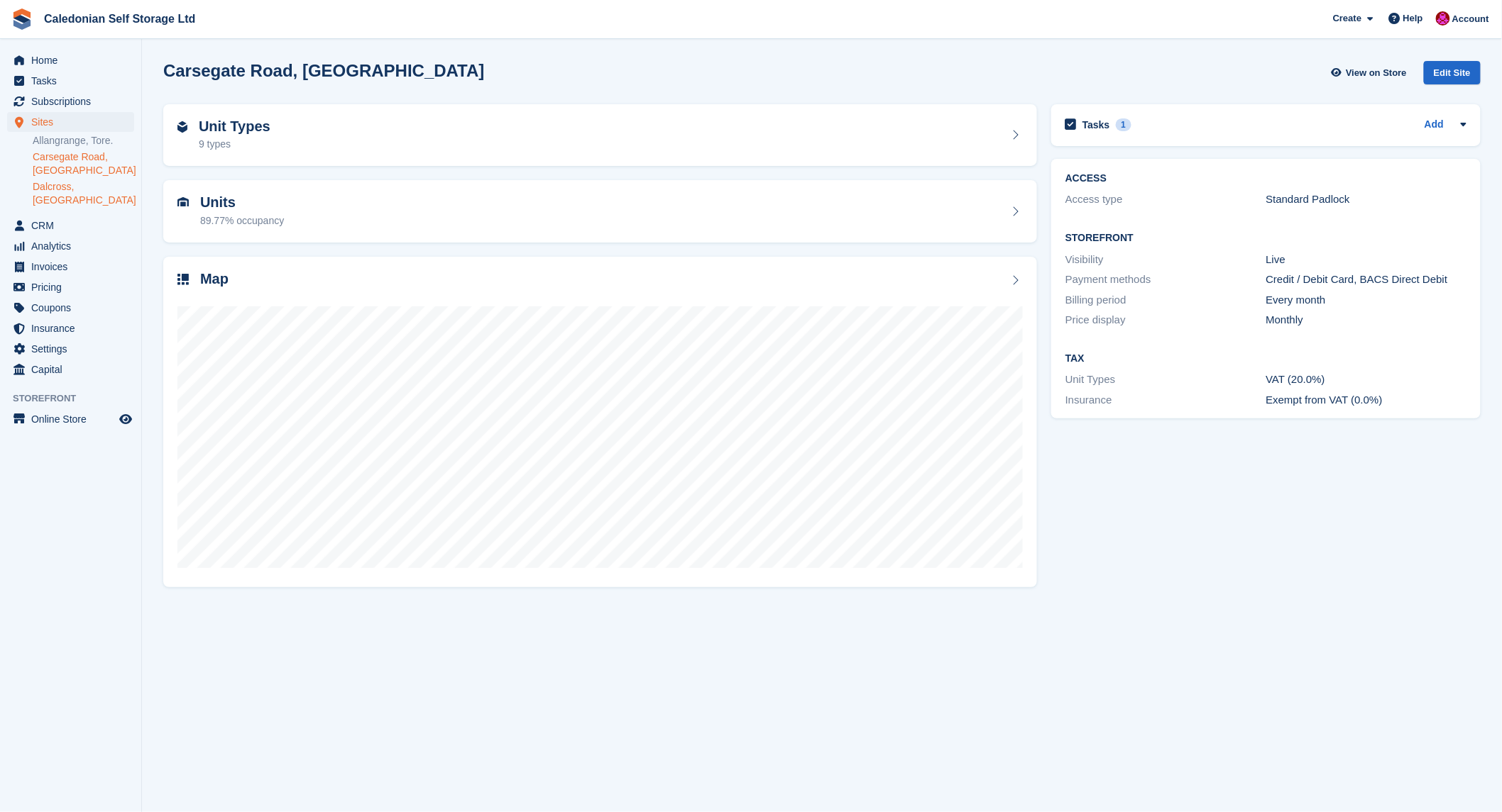
click at [68, 183] on link "Dalcross, [GEOGRAPHIC_DATA]" at bounding box center [83, 193] width 102 height 27
click at [208, 122] on h2 "Unit Types" at bounding box center [234, 126] width 71 height 16
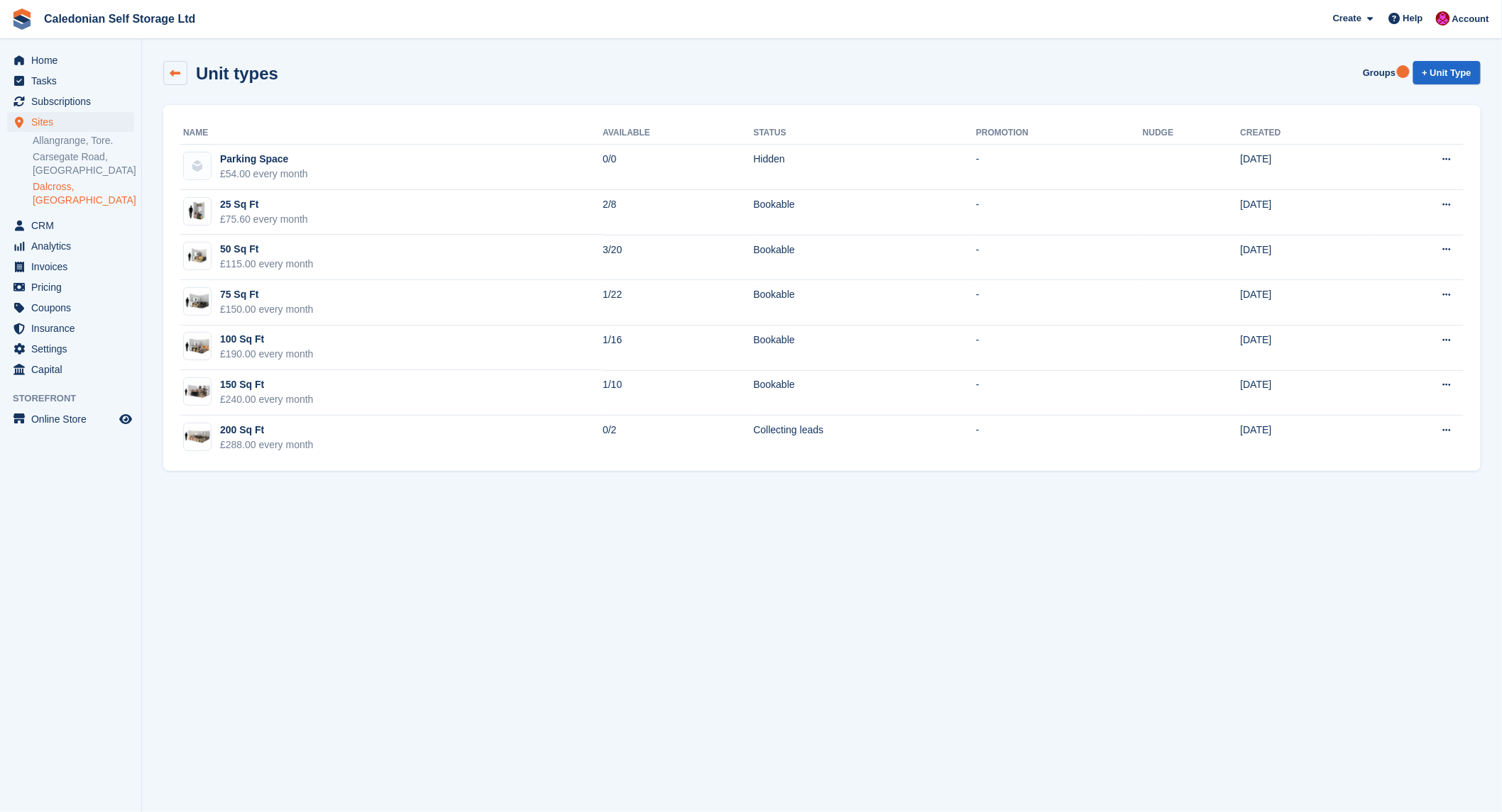
click at [180, 67] on link at bounding box center [175, 72] width 24 height 24
